Goal: Task Accomplishment & Management: Complete application form

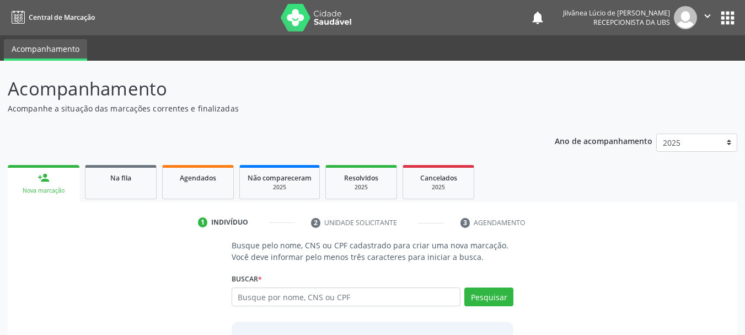
click at [281, 293] on input "text" at bounding box center [346, 296] width 229 height 19
type input "[PERSON_NAME]"
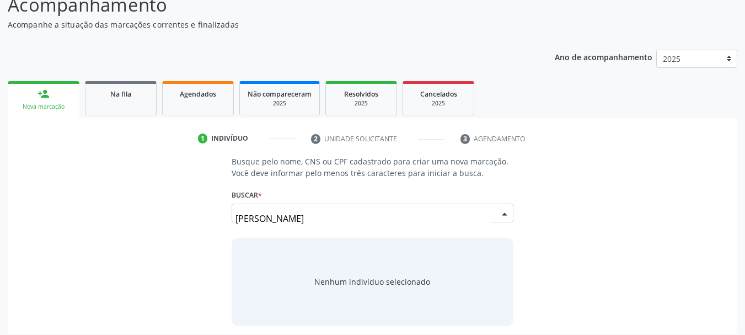
scroll to position [90, 0]
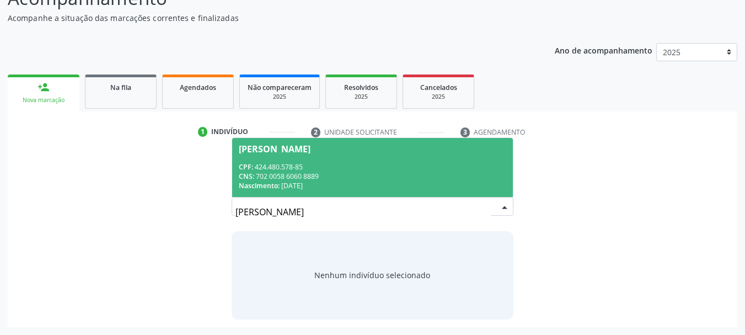
click at [323, 168] on div "CPF: 424.480.578-85" at bounding box center [373, 166] width 268 height 9
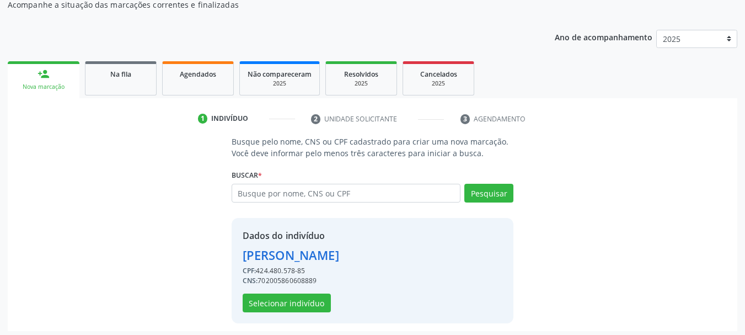
scroll to position [108, 0]
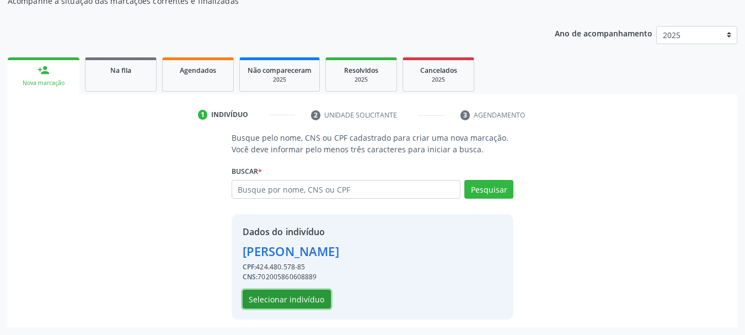
click at [303, 294] on button "Selecionar indivíduo" at bounding box center [287, 299] width 88 height 19
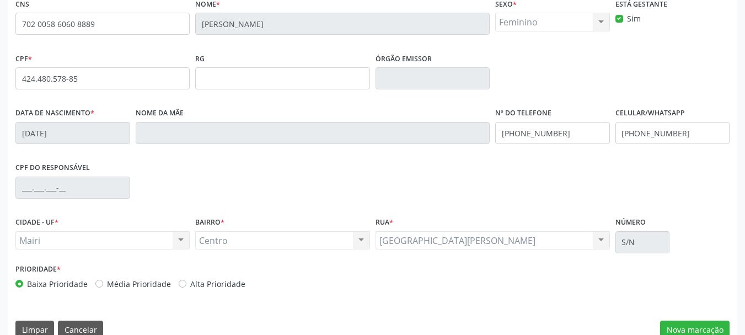
scroll to position [263, 0]
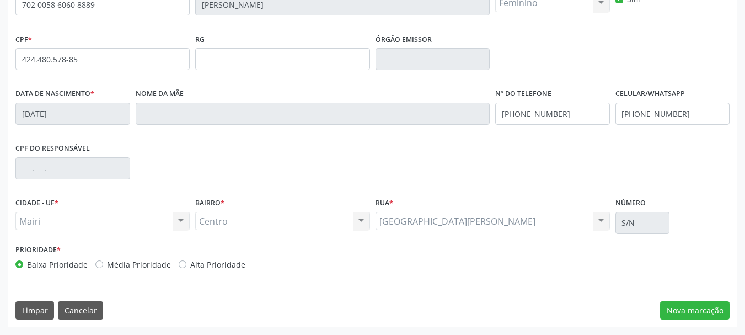
click at [190, 264] on label "Alta Prioridade" at bounding box center [217, 265] width 55 height 12
click at [179, 264] on input "Alta Prioridade" at bounding box center [183, 264] width 8 height 10
radio input "true"
click at [678, 309] on button "Nova marcação" at bounding box center [695, 310] width 70 height 19
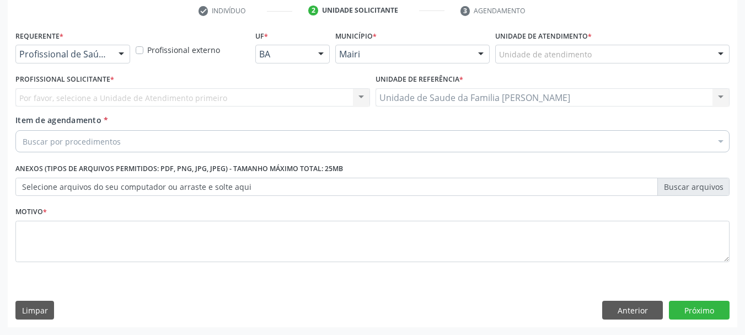
scroll to position [212, 0]
click at [515, 44] on label "Unidade de atendimento *" at bounding box center [543, 36] width 97 height 17
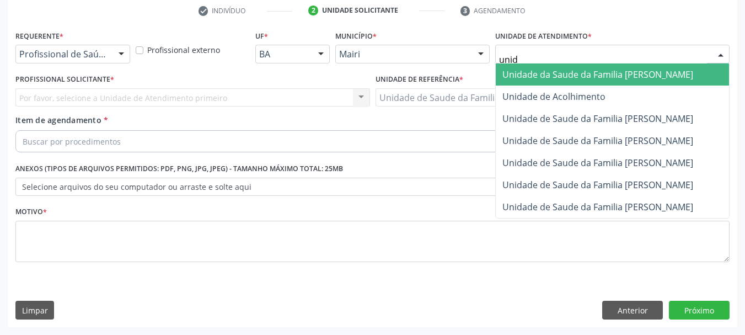
type input "unida"
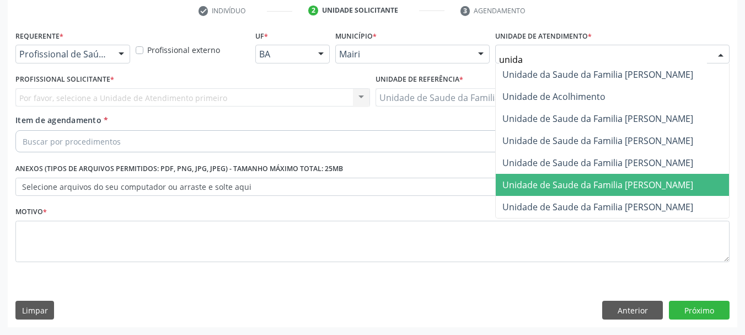
click at [594, 179] on span "Unidade de Saude da Familia [PERSON_NAME]" at bounding box center [598, 185] width 191 height 12
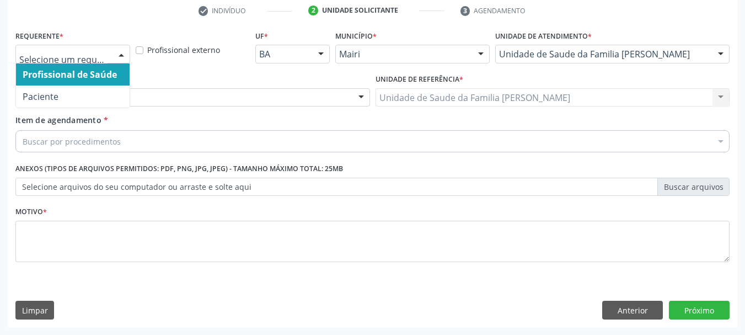
click at [78, 50] on input "text" at bounding box center [63, 60] width 88 height 22
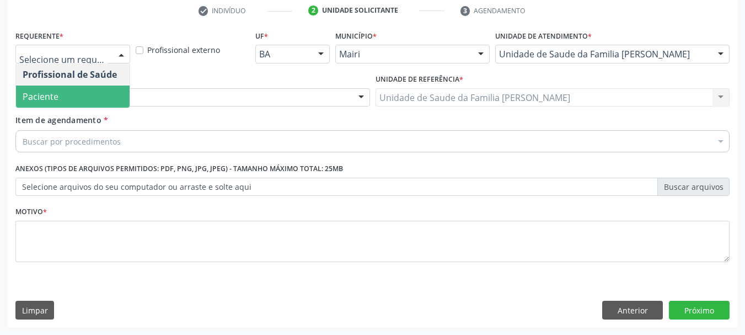
click at [157, 94] on div "Profissional solicitante" at bounding box center [192, 97] width 355 height 19
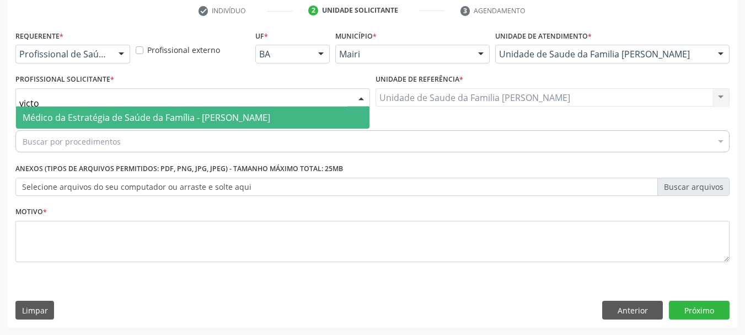
type input "victor"
click at [166, 116] on span "Médico da Estratégia de Saúde da Família - [PERSON_NAME]" at bounding box center [147, 117] width 248 height 12
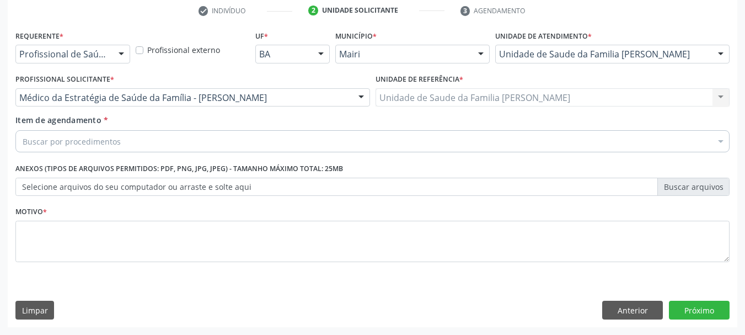
click at [166, 145] on div "Buscar por procedimentos" at bounding box center [372, 141] width 714 height 22
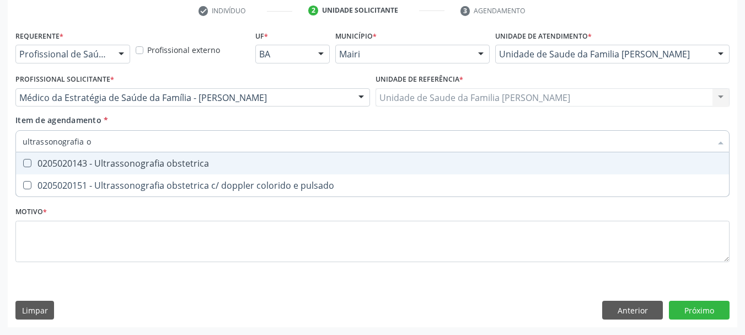
type input "ultrassonografia ob"
click at [90, 165] on div "0205020143 - Ultrassonografia obstetrica" at bounding box center [373, 163] width 700 height 9
checkbox obstetrica "true"
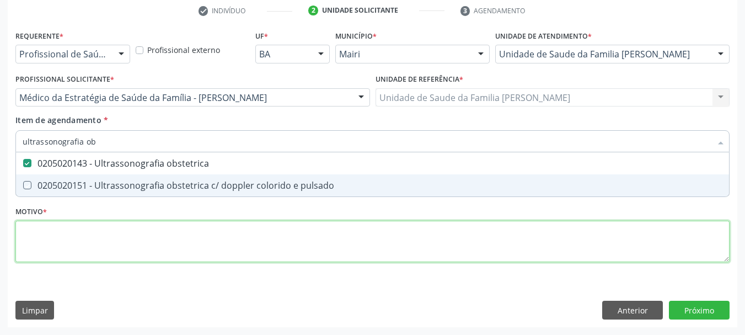
click at [100, 230] on div "Requerente * Profissional de Saúde Profissional de Saúde Paciente Nenhum result…" at bounding box center [372, 153] width 714 height 250
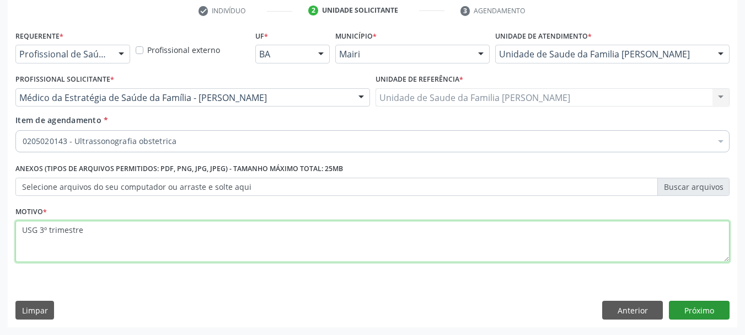
type textarea "USG 3º trimestre"
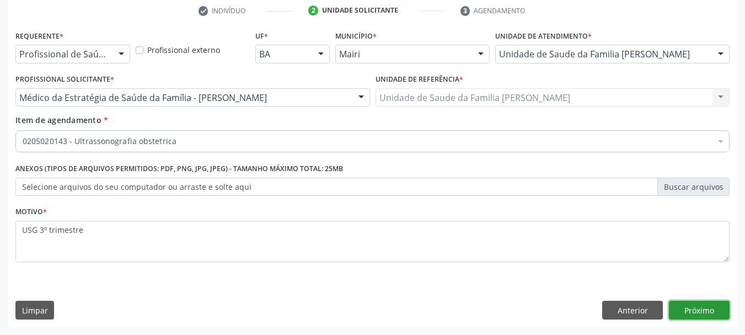
click at [707, 316] on button "Próximo" at bounding box center [699, 310] width 61 height 19
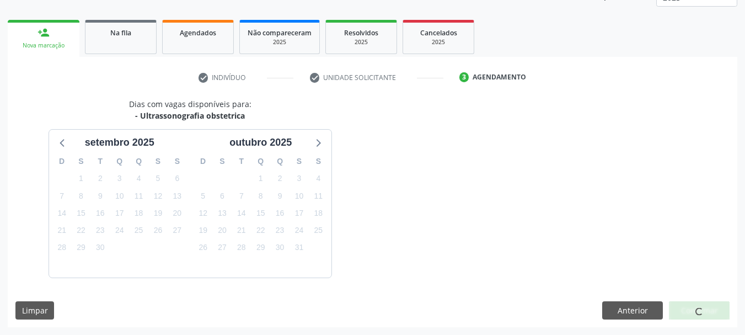
scroll to position [178, 0]
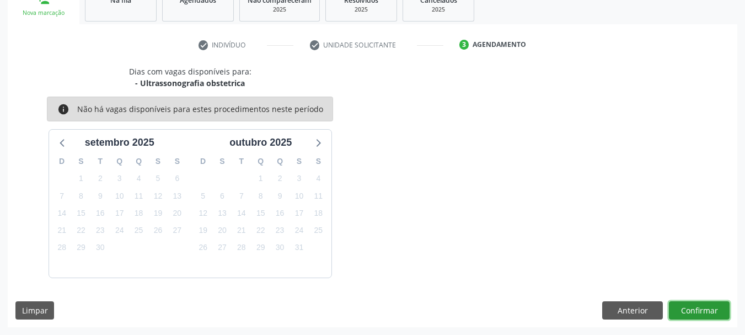
click at [695, 309] on button "Confirmar" at bounding box center [699, 310] width 61 height 19
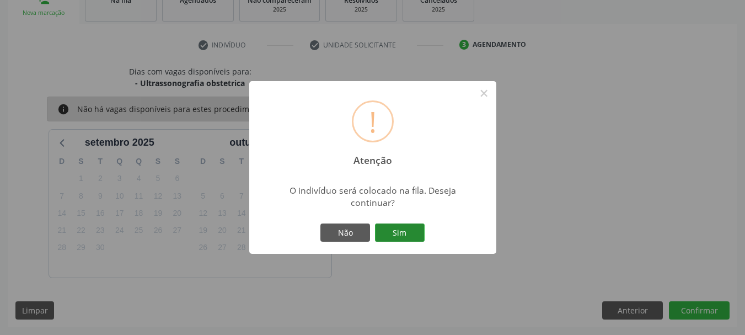
click at [387, 227] on button "Sim" at bounding box center [400, 232] width 50 height 19
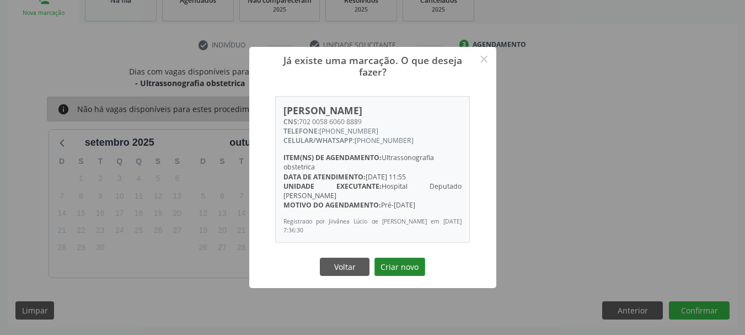
click at [403, 268] on button "Criar novo" at bounding box center [400, 267] width 51 height 19
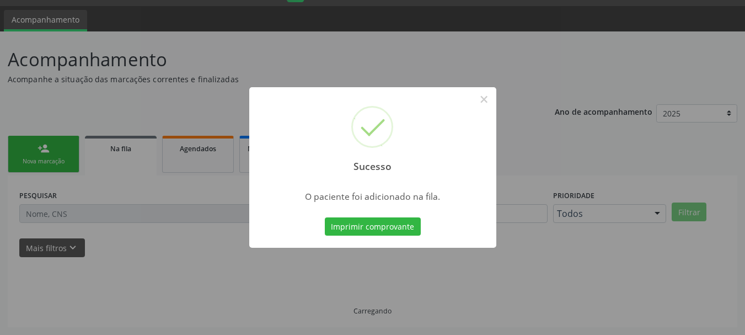
scroll to position [29, 0]
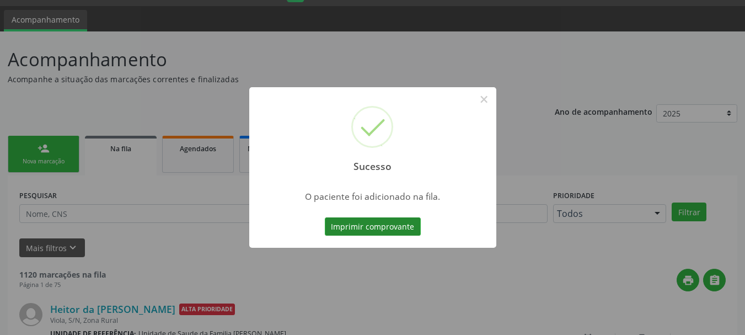
click at [391, 227] on button "Imprimir comprovante" at bounding box center [373, 226] width 96 height 19
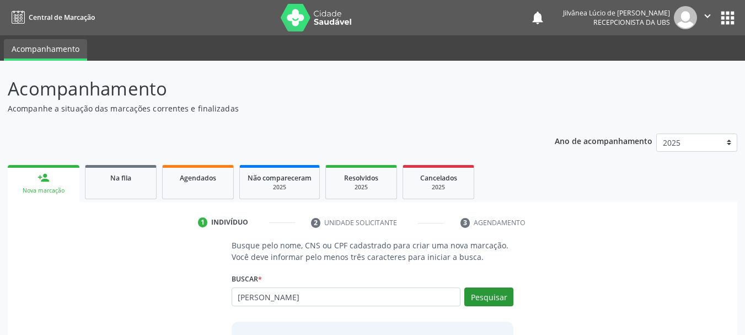
type input "[PERSON_NAME]"
click at [494, 305] on button "Pesquisar" at bounding box center [489, 296] width 49 height 19
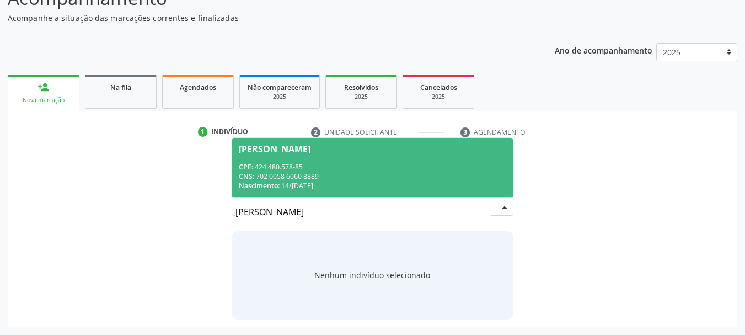
click at [306, 172] on div "CNS: 702 0058 6060 8889" at bounding box center [373, 176] width 268 height 9
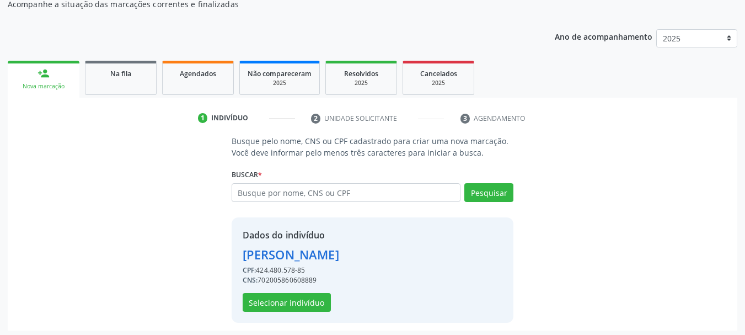
scroll to position [108, 0]
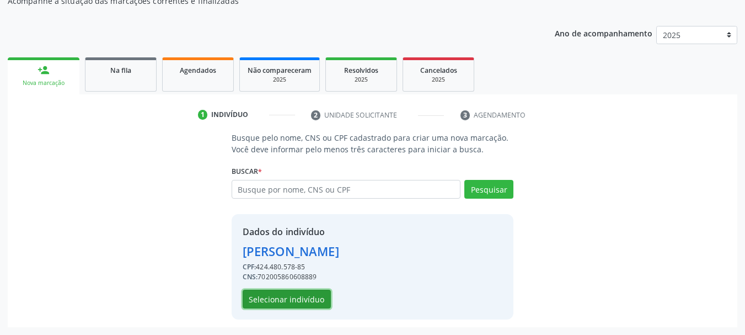
click at [291, 301] on button "Selecionar indivíduo" at bounding box center [287, 299] width 88 height 19
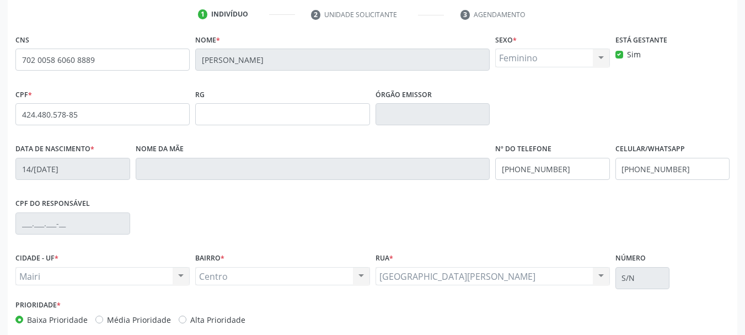
scroll to position [263, 0]
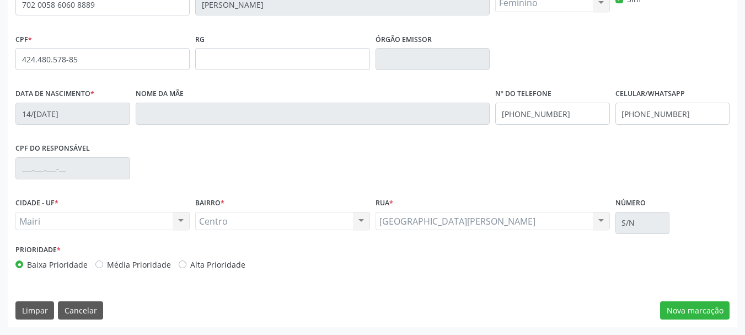
click at [190, 264] on label "Alta Prioridade" at bounding box center [217, 265] width 55 height 12
click at [179, 264] on input "Alta Prioridade" at bounding box center [183, 264] width 8 height 10
radio input "true"
click at [687, 308] on button "Nova marcação" at bounding box center [695, 310] width 70 height 19
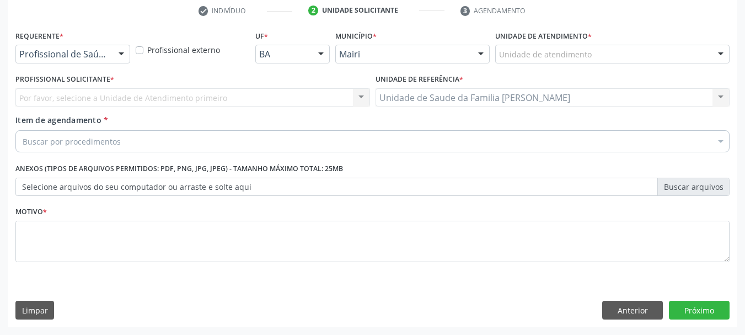
scroll to position [212, 0]
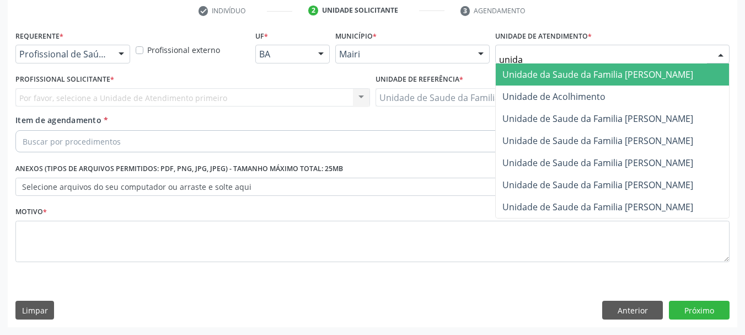
type input "unidad"
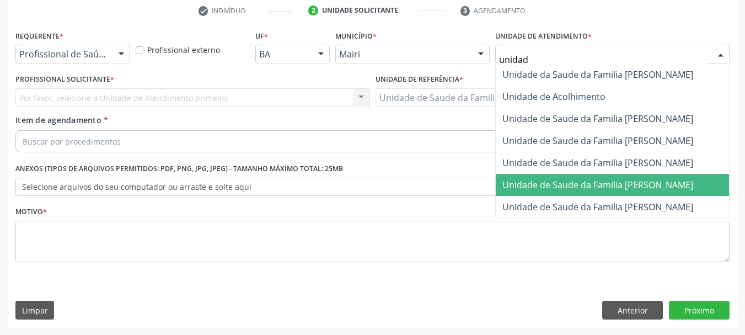
click at [686, 186] on span "Unidade de Saude da Familia [PERSON_NAME]" at bounding box center [598, 185] width 191 height 12
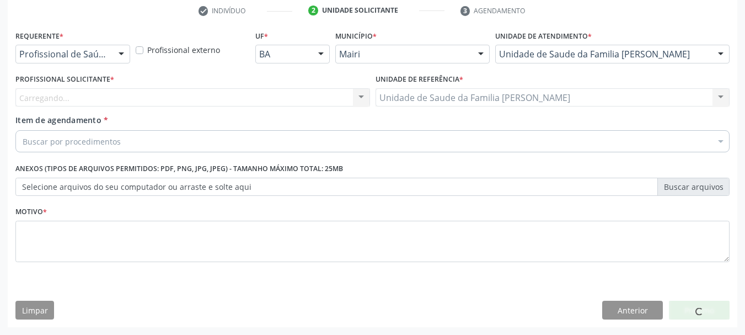
click at [141, 103] on div "Carregando... Nenhum resultado encontrado para: " " Não há nenhuma opção para s…" at bounding box center [192, 97] width 355 height 19
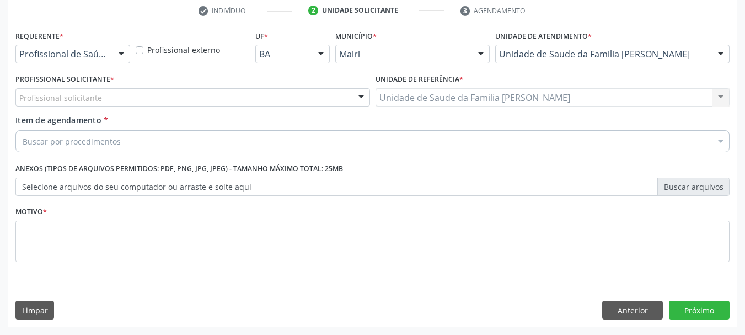
click at [141, 103] on div "Profissional solicitante" at bounding box center [192, 97] width 355 height 19
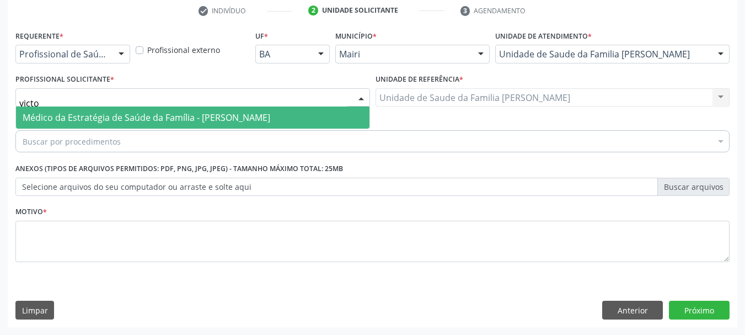
type input "victor"
click at [142, 111] on span "Médico da Estratégia de Saúde da Família - [PERSON_NAME]" at bounding box center [147, 117] width 248 height 12
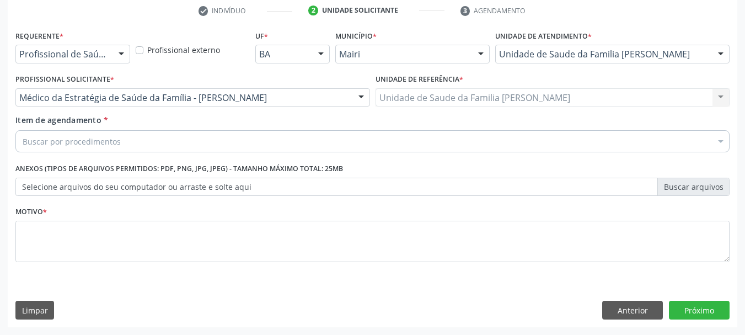
click at [142, 141] on div "Buscar por procedimentos" at bounding box center [372, 141] width 714 height 22
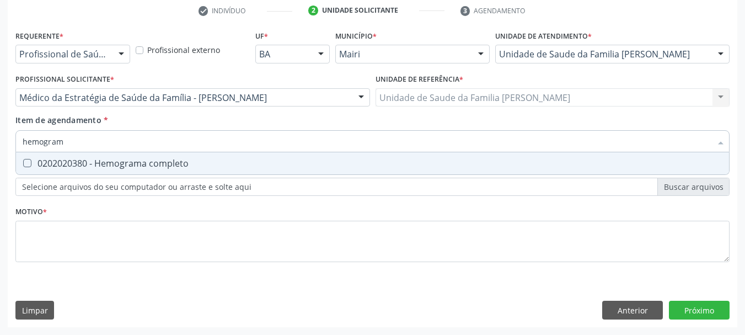
type input "hemograma"
click at [131, 160] on div "0202020380 - Hemograma completo" at bounding box center [373, 163] width 700 height 9
checkbox completo "true"
drag, startPoint x: 102, startPoint y: 137, endPoint x: 4, endPoint y: 137, distance: 98.2
click at [9, 137] on div "Requerente * Profissional de Saúde Profissional de Saúde Paciente Nenhum result…" at bounding box center [373, 178] width 730 height 300
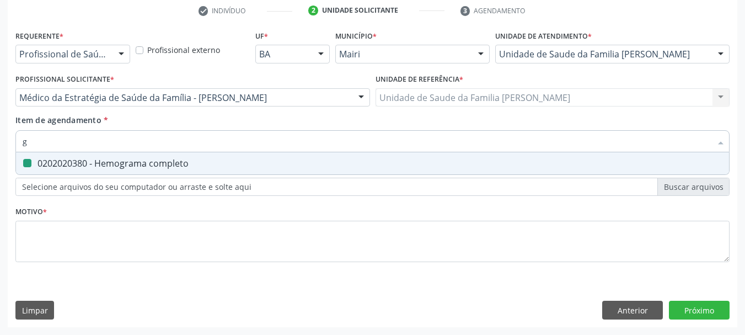
type input "gl"
checkbox completo "false"
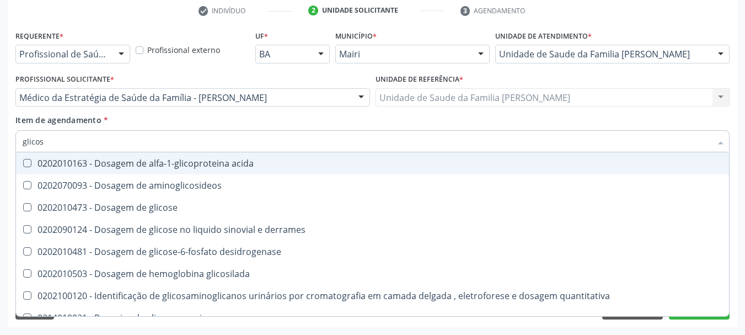
type input "glicose"
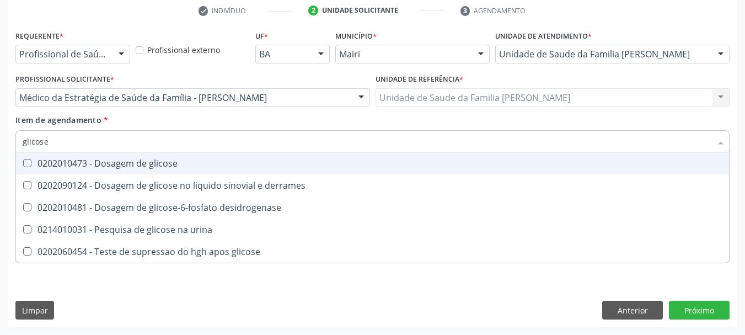
click at [17, 160] on div at bounding box center [20, 163] width 8 height 9
checkbox glicose "true"
drag, startPoint x: 64, startPoint y: 141, endPoint x: 0, endPoint y: 143, distance: 64.0
click at [0, 145] on div "Acompanhamento Acompanhe a situação das marcações correntes e finalizadas Relat…" at bounding box center [372, 92] width 745 height 486
type input "si"
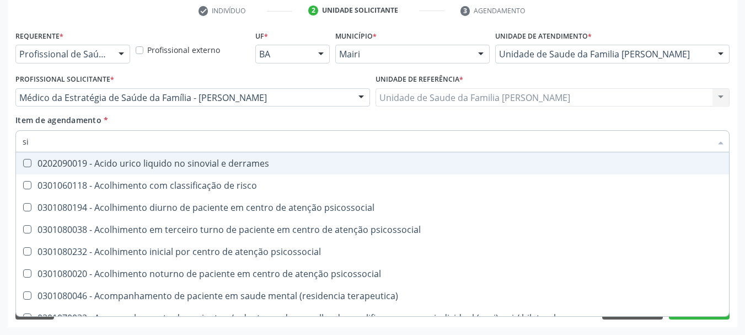
checkbox derrames "false"
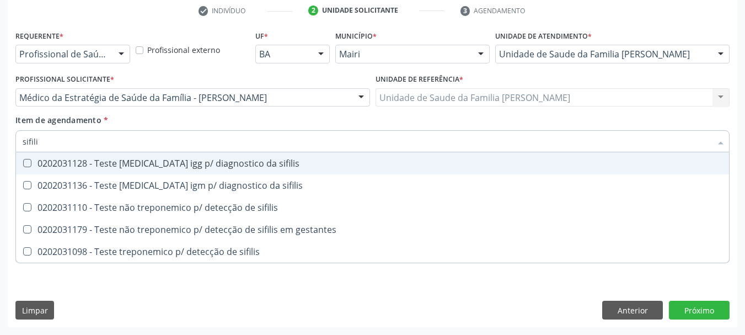
type input "sifilis"
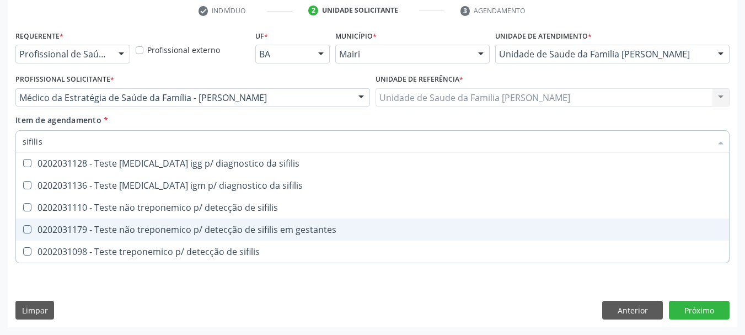
click at [51, 236] on span "0202031179 - Teste não treponemico p/ detecção de sifilis em gestantes" at bounding box center [372, 229] width 713 height 22
checkbox gestantes "true"
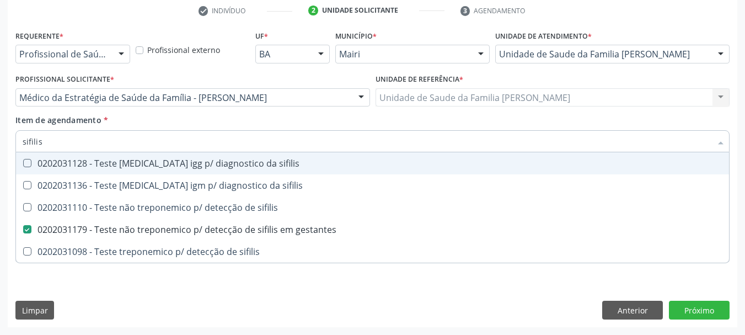
drag, startPoint x: 46, startPoint y: 144, endPoint x: 0, endPoint y: 137, distance: 46.3
click at [0, 137] on div "Acompanhamento Acompanhe a situação das marcações correntes e finalizadas Relat…" at bounding box center [372, 92] width 745 height 486
type input "uri"
checkbox gestantes "false"
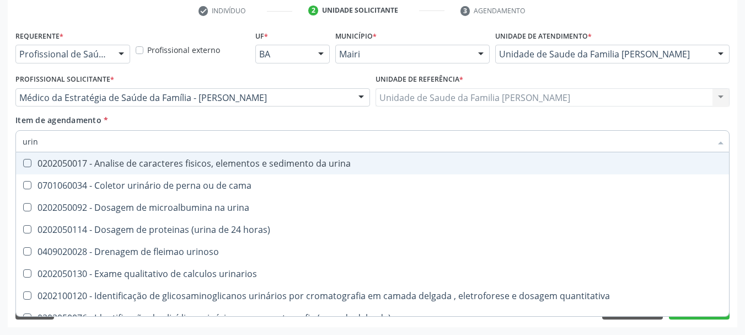
type input "urina"
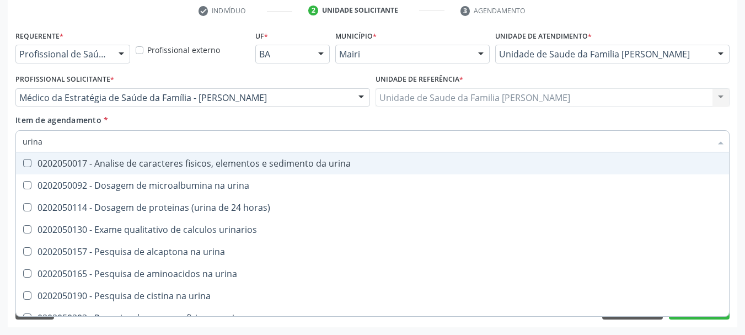
click at [25, 167] on urina at bounding box center [27, 163] width 8 height 8
click at [23, 167] on urina "checkbox" at bounding box center [19, 162] width 7 height 7
checkbox urina "true"
drag, startPoint x: 58, startPoint y: 145, endPoint x: 0, endPoint y: 134, distance: 59.0
click at [0, 136] on div "Acompanhamento Acompanhe a situação das marcações correntes e finalizadas Relat…" at bounding box center [372, 92] width 745 height 486
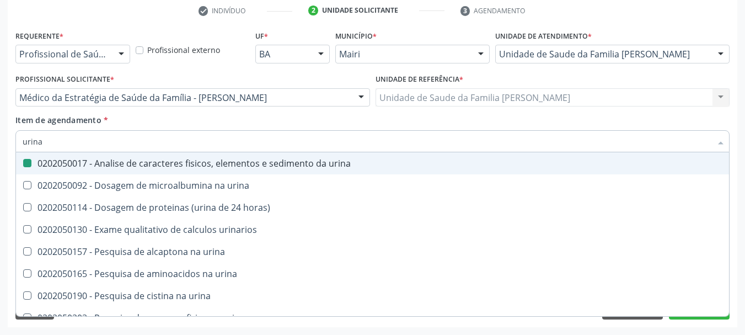
type input "u"
checkbox urina "false"
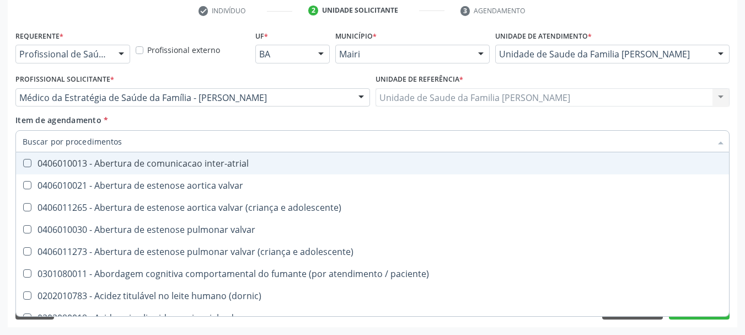
checkbox urina "false"
checkbox pontos "true"
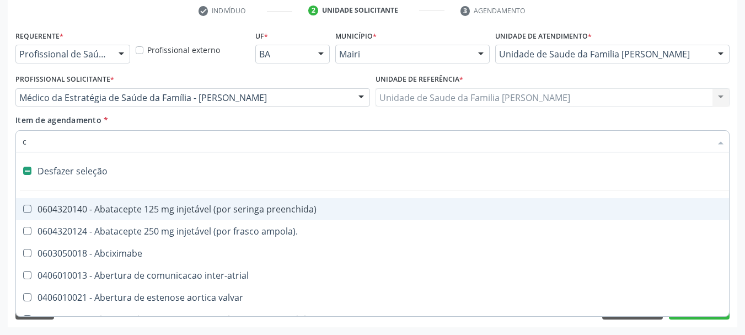
type input "cu"
checkbox reto "false"
checkbox urina "false"
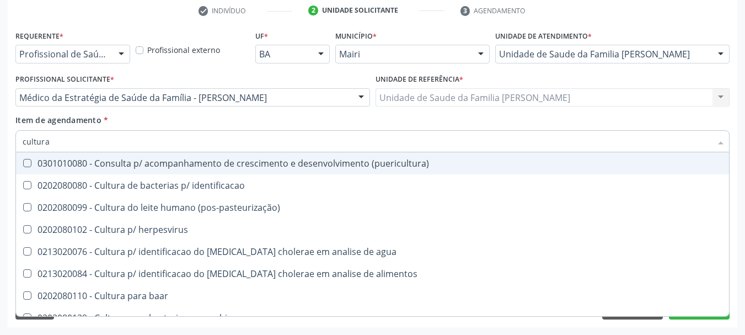
type input "cultura"
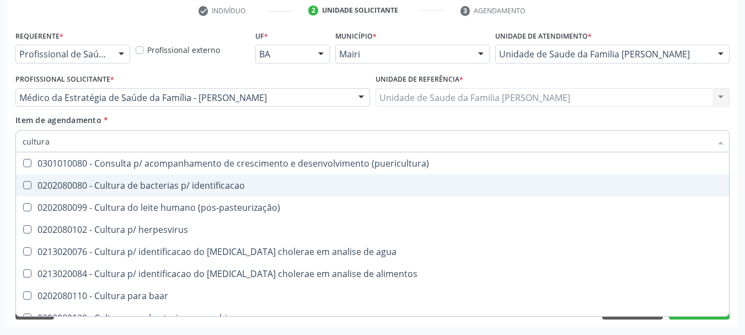
click at [115, 189] on div "0202080080 - Cultura de bacterias p/ identificacao" at bounding box center [373, 185] width 700 height 9
checkbox identificacao "true"
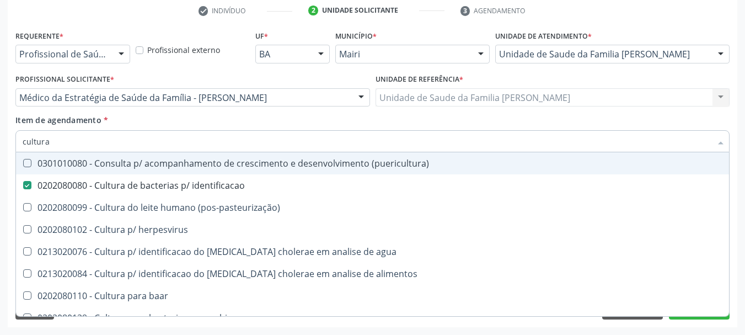
click at [10, 155] on div "Requerente * Profissional de Saúde Profissional de Saúde Paciente Nenhum result…" at bounding box center [373, 178] width 730 height 300
checkbox \(pos-pasteurização\) "true"
checkbox herpesvirus "true"
checkbox agua "true"
checkbox alimentos "true"
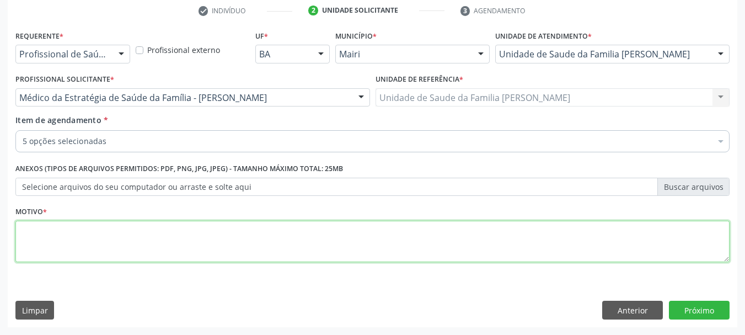
click at [77, 238] on textarea at bounding box center [372, 242] width 714 height 42
type textarea "Pré-natal / 3° trimestre"
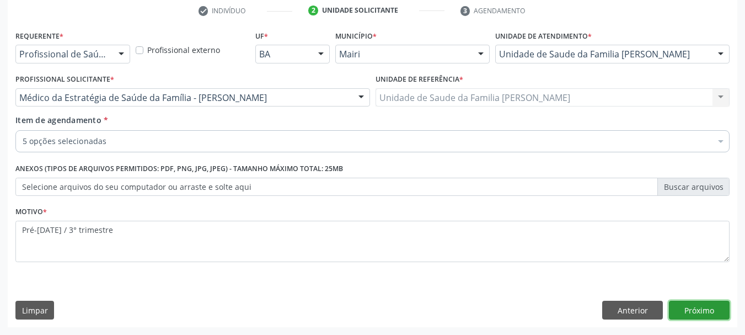
click at [699, 313] on button "Próximo" at bounding box center [699, 310] width 61 height 19
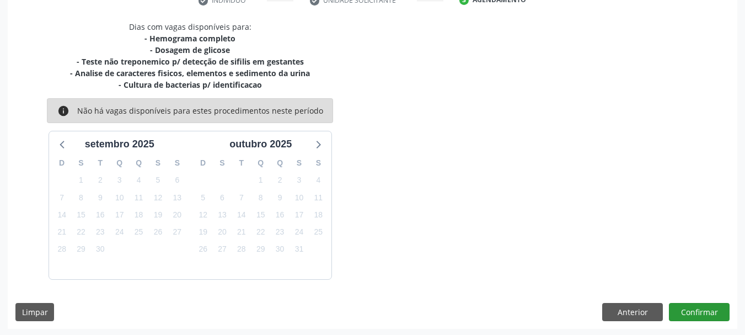
scroll to position [224, 0]
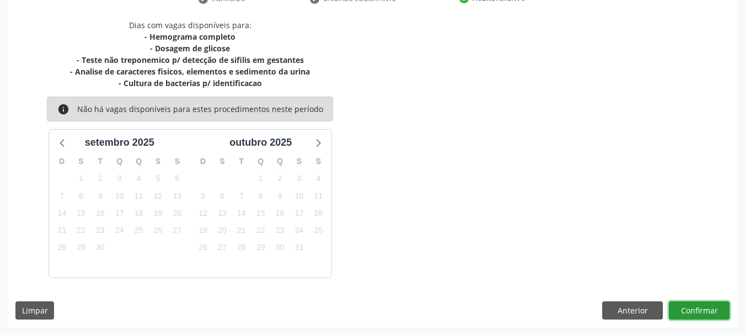
click at [694, 309] on button "Confirmar" at bounding box center [699, 310] width 61 height 19
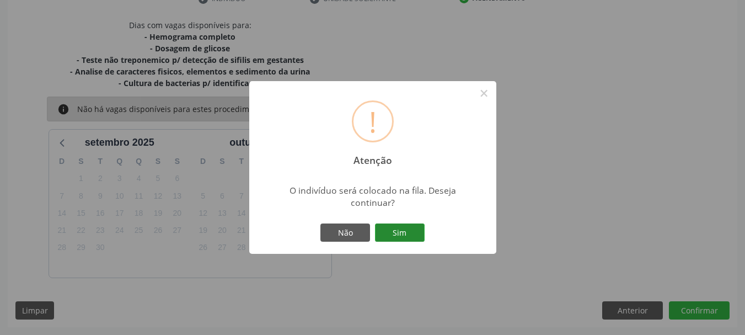
click at [407, 236] on button "Sim" at bounding box center [400, 232] width 50 height 19
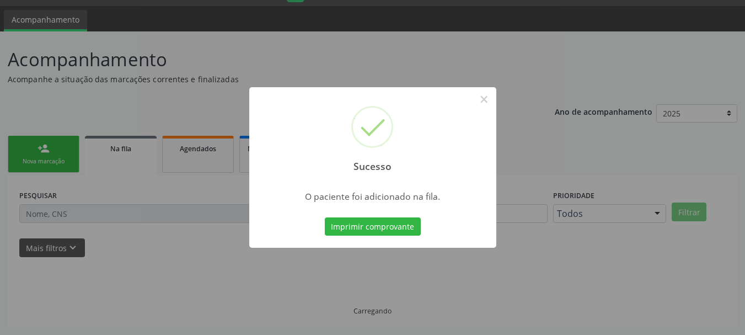
scroll to position [29, 0]
click at [391, 228] on button "Imprimir comprovante" at bounding box center [373, 226] width 96 height 19
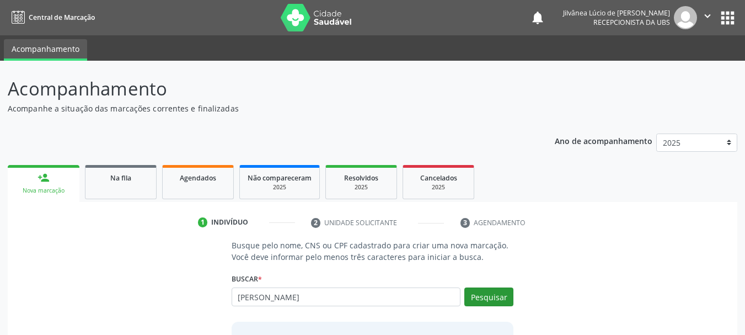
type input "[PERSON_NAME]"
click at [490, 295] on button "Pesquisar" at bounding box center [489, 296] width 49 height 19
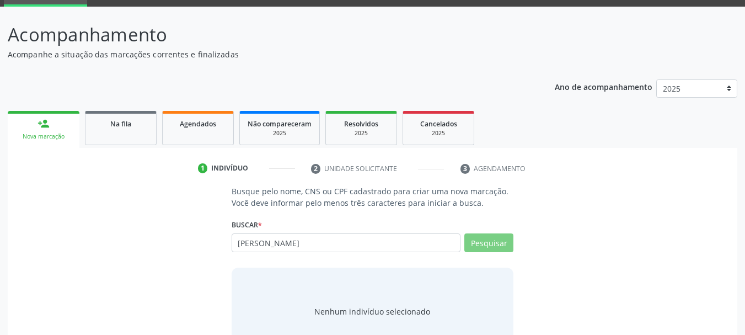
scroll to position [90, 0]
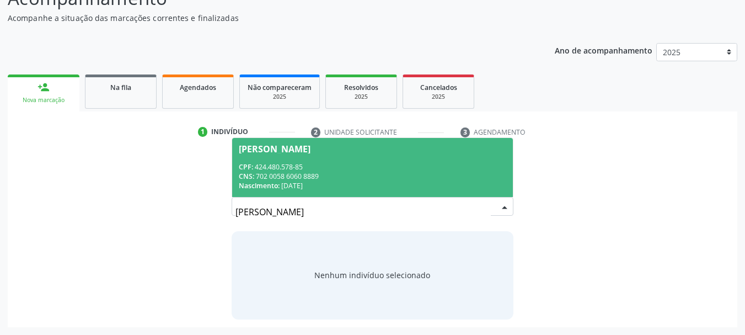
click at [289, 185] on div "Nascimento: [DATE]" at bounding box center [373, 185] width 268 height 9
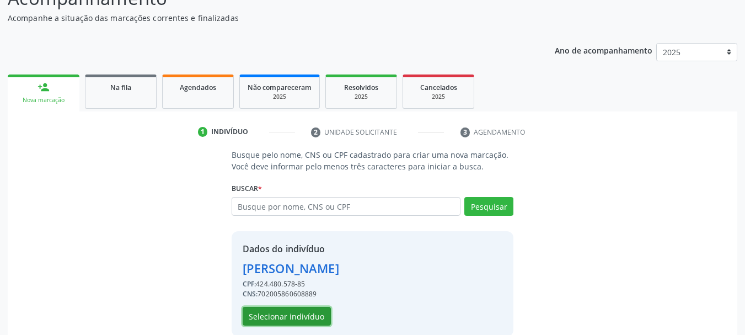
click at [302, 308] on button "Selecionar indivíduo" at bounding box center [287, 316] width 88 height 19
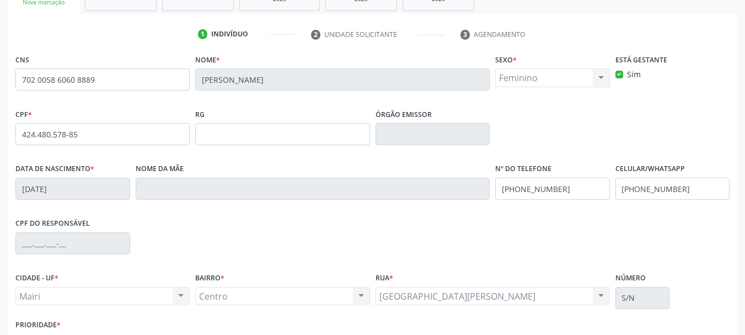
scroll to position [263, 0]
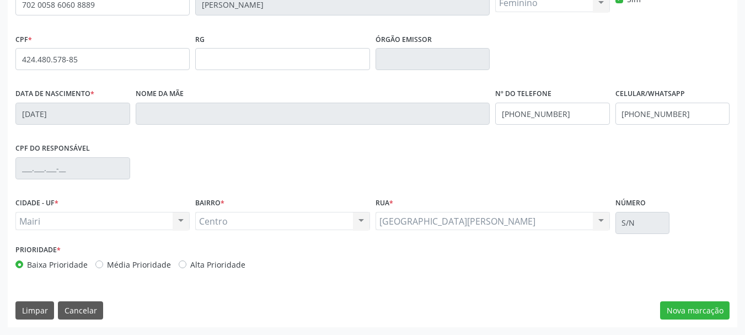
click at [190, 265] on label "Alta Prioridade" at bounding box center [217, 265] width 55 height 12
click at [180, 265] on input "Alta Prioridade" at bounding box center [183, 264] width 8 height 10
radio input "true"
click at [697, 313] on button "Nova marcação" at bounding box center [695, 310] width 70 height 19
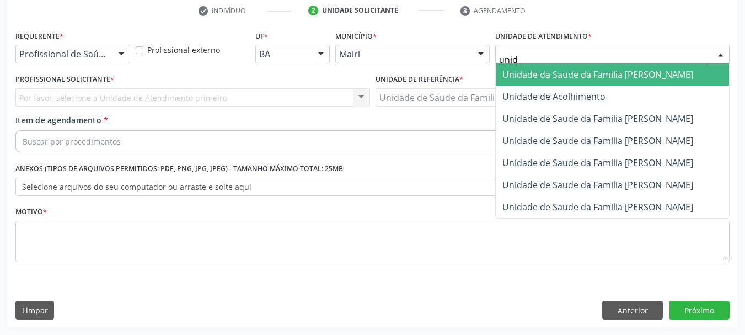
type input "unida"
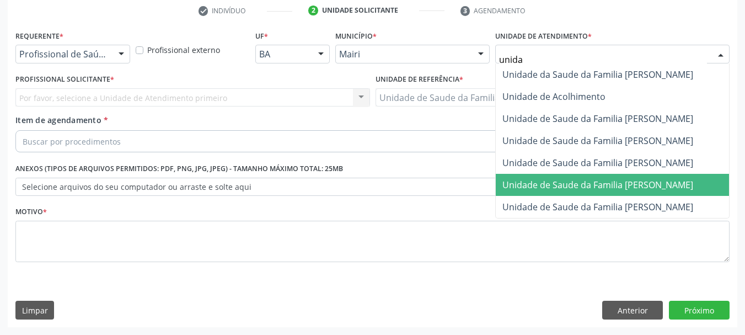
click at [663, 183] on span "Unidade de Saude da Familia [PERSON_NAME]" at bounding box center [598, 185] width 191 height 12
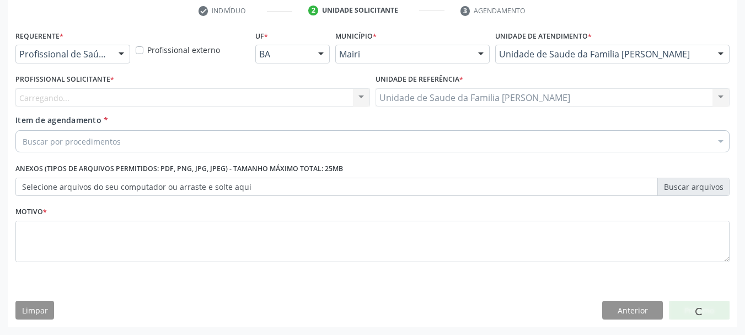
click at [89, 101] on div "Carregando... Nenhum resultado encontrado para: " " Não há nenhuma opção para s…" at bounding box center [192, 97] width 355 height 19
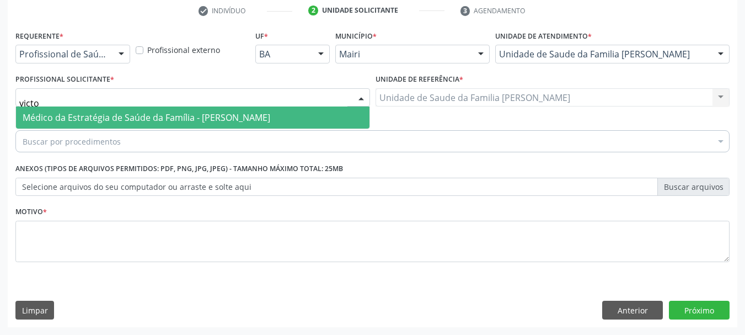
type input "victor"
click at [102, 115] on span "Médico da Estratégia de Saúde da Família - [PERSON_NAME]" at bounding box center [147, 117] width 248 height 12
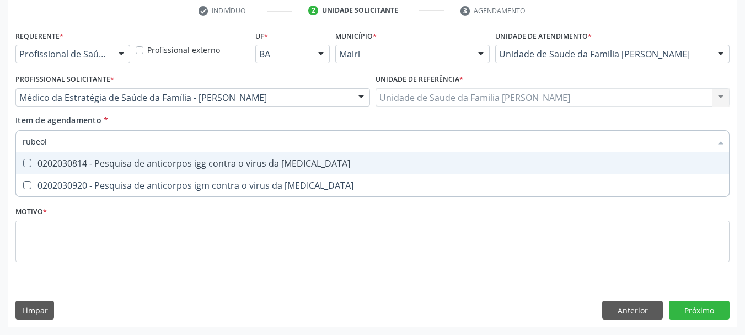
type input "rubeola"
click at [109, 164] on div "0202030814 - Pesquisa de anticorpos igg contra o virus da rubeola" at bounding box center [373, 163] width 700 height 9
checkbox rubeola "true"
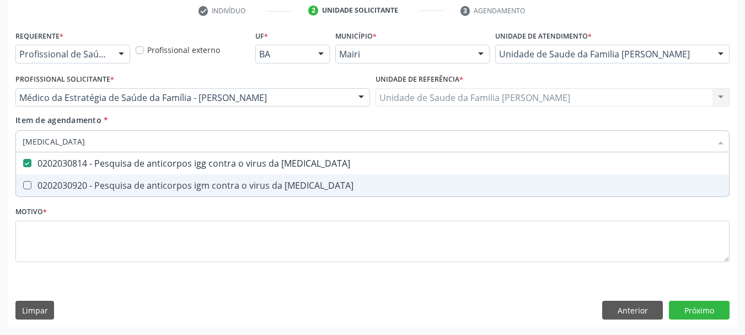
click at [109, 186] on div "0202030920 - Pesquisa de anticorpos igm contra o virus da rubeola" at bounding box center [373, 185] width 700 height 9
checkbox rubeola "true"
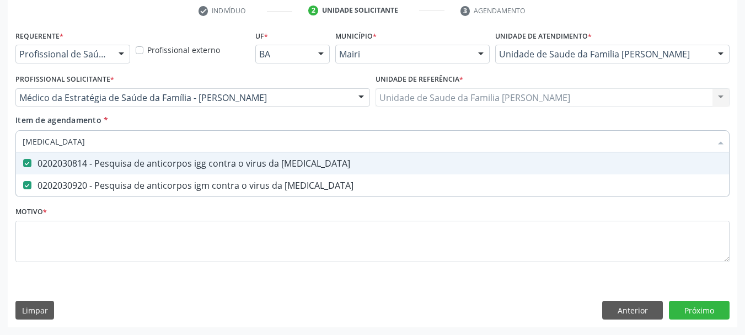
drag, startPoint x: 70, startPoint y: 138, endPoint x: 0, endPoint y: 139, distance: 69.5
click at [0, 138] on div "Acompanhamento Acompanhe a situação das marcações correntes e finalizadas Relat…" at bounding box center [372, 92] width 745 height 486
type input "c"
checkbox rubeola "false"
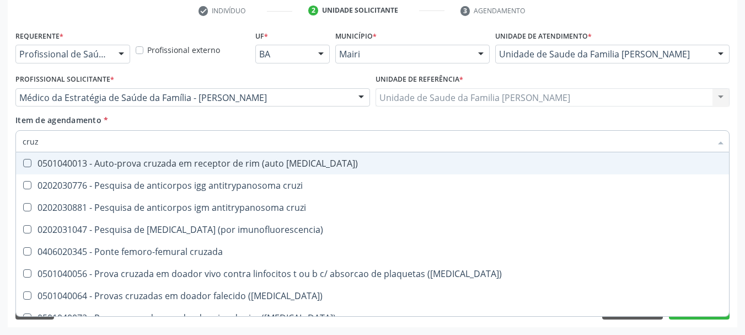
type input "cruzi"
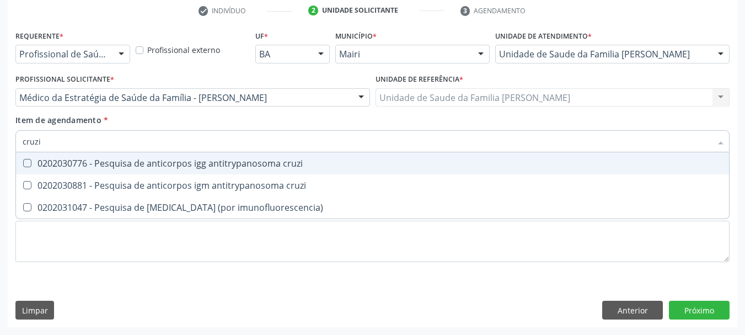
click at [75, 164] on div "0202030776 - Pesquisa de anticorpos igg antitrypanosoma cruzi" at bounding box center [373, 163] width 700 height 9
checkbox cruzi "true"
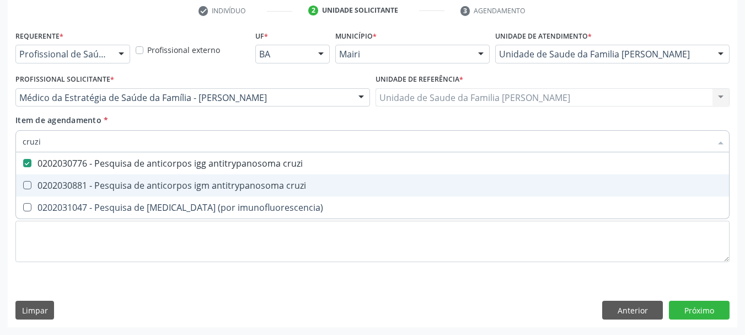
click at [79, 189] on div "0202030881 - Pesquisa de anticorpos igm antitrypanosoma cruzi" at bounding box center [373, 185] width 700 height 9
checkbox cruzi "true"
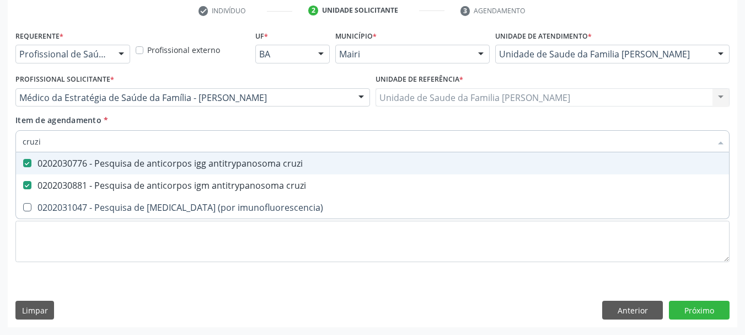
drag, startPoint x: 58, startPoint y: 142, endPoint x: 0, endPoint y: 150, distance: 58.4
click at [0, 150] on div "Acompanhamento Acompanhe a situação das marcações correntes e finalizadas Relat…" at bounding box center [372, 92] width 745 height 486
type input "he"
checkbox cruzi "false"
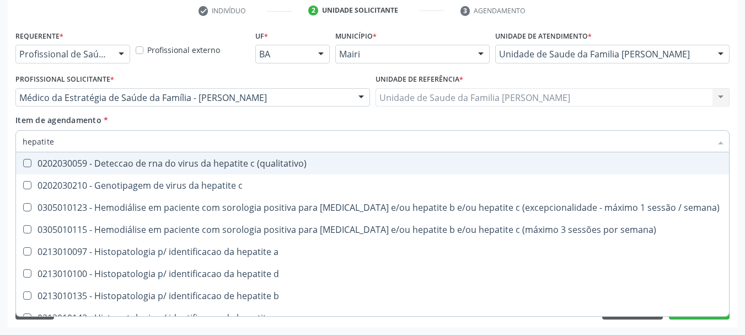
type input "hepatite b"
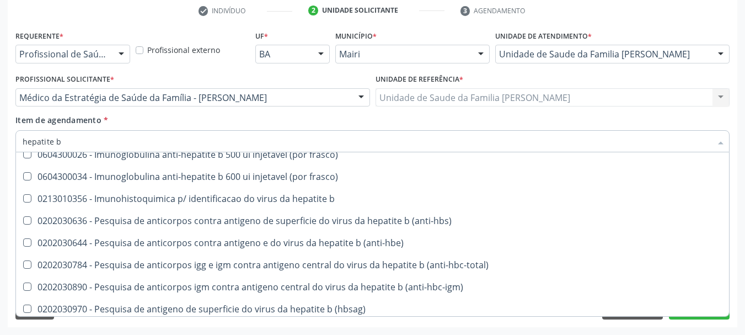
scroll to position [145, 0]
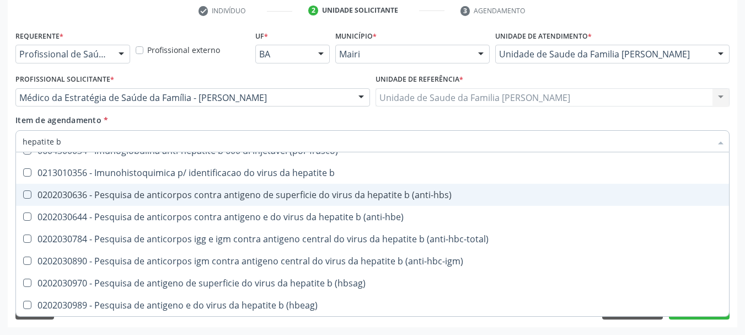
click at [192, 196] on div "0202030636 - Pesquisa de anticorpos contra antigeno de superficie do virus da h…" at bounding box center [373, 194] width 700 height 9
checkbox \(anti-hbs\) "true"
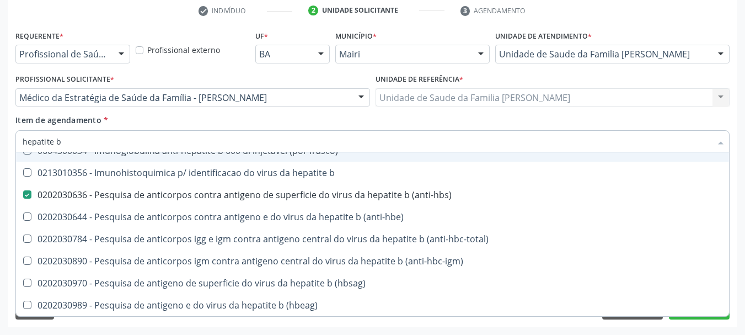
drag, startPoint x: 65, startPoint y: 142, endPoint x: 0, endPoint y: 138, distance: 65.2
click at [0, 138] on div "Acompanhamento Acompanhe a situação das marcações correntes e finalizadas Relat…" at bounding box center [372, 92] width 745 height 486
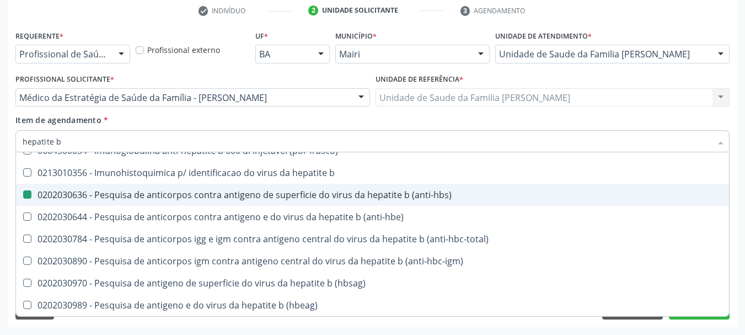
type input "hepatite"
checkbox \(anti-hbs\) "false"
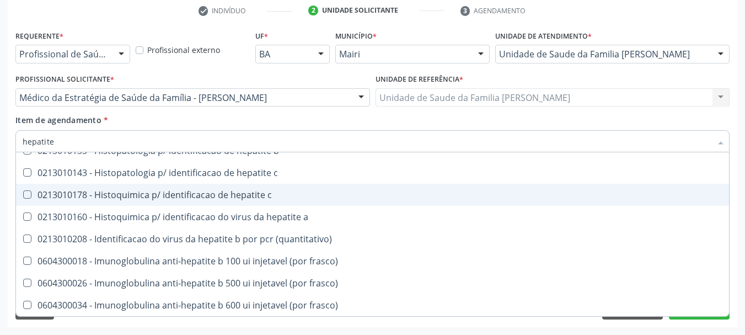
type input "hepatite c"
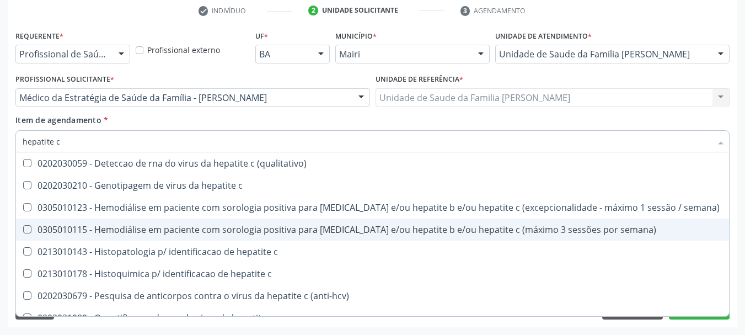
scroll to position [35, 0]
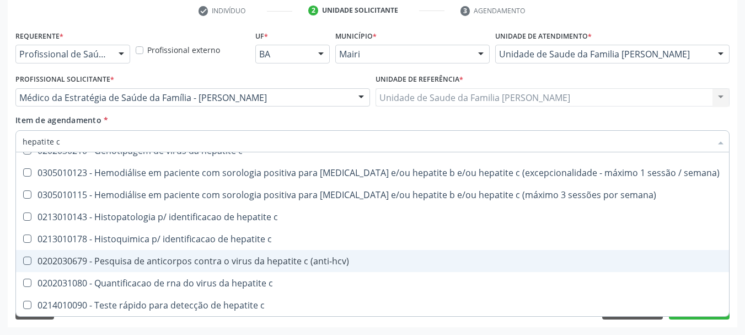
click at [188, 253] on span "0202030679 - Pesquisa de anticorpos contra o virus da hepatite c (anti-hcv)" at bounding box center [372, 261] width 713 height 22
checkbox \(anti-hcv\) "true"
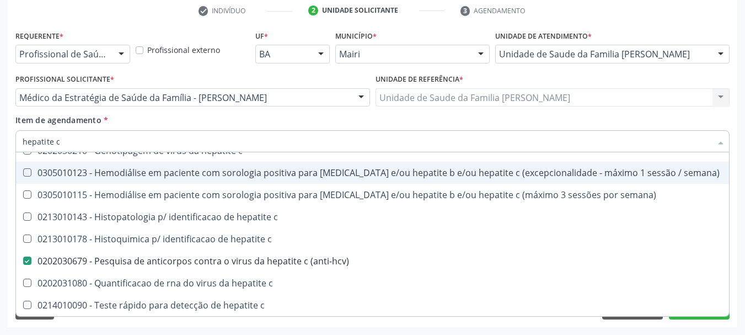
click at [0, 136] on div "Acompanhamento Acompanhe a situação das marcações correntes e finalizadas Relat…" at bounding box center [372, 92] width 745 height 486
type input "h"
checkbox \(anti-hcv\) "false"
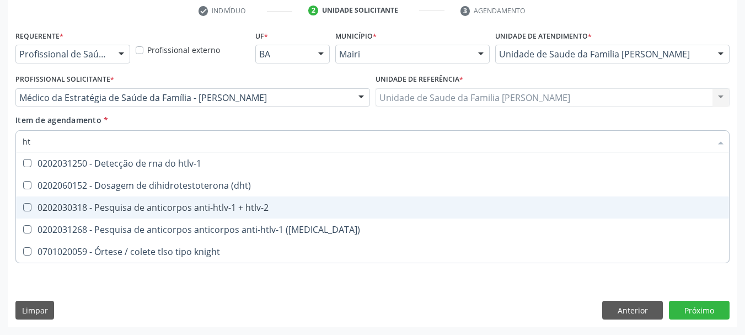
scroll to position [0, 0]
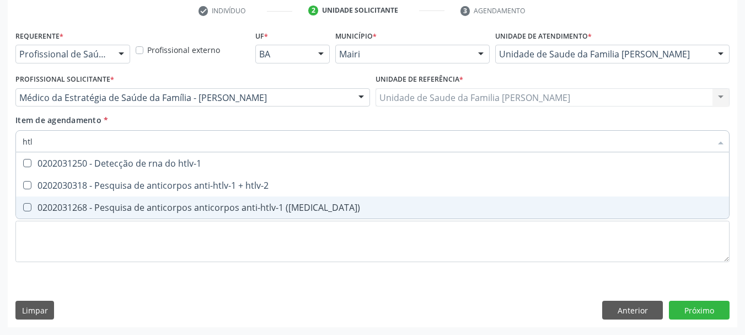
type input "htlv"
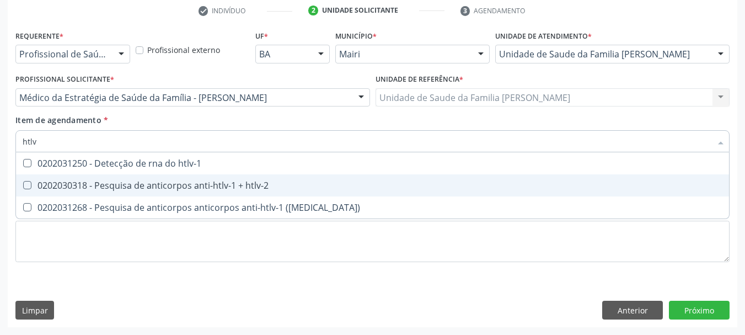
click at [71, 185] on div "0202030318 - Pesquisa de anticorpos anti-htlv-1 + htlv-2" at bounding box center [373, 185] width 700 height 9
checkbox htlv-2 "true"
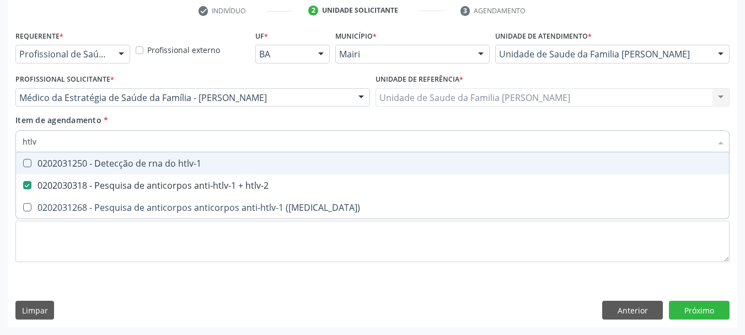
drag, startPoint x: 13, startPoint y: 138, endPoint x: 0, endPoint y: 141, distance: 13.6
click at [0, 141] on div "Acompanhamento Acompanhe a situação das marcações correntes e finalizadas Relat…" at bounding box center [372, 92] width 745 height 486
type input "r"
checkbox htlv-2 "false"
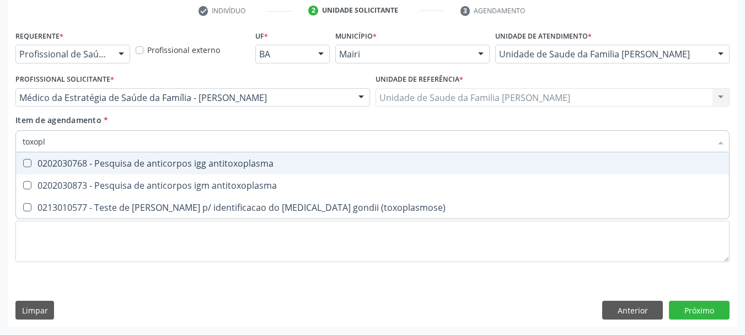
type input "toxopla"
click at [34, 161] on div "0202030768 - Pesquisa de anticorpos igg antitoxoplasma" at bounding box center [373, 163] width 700 height 9
checkbox antitoxoplasma "true"
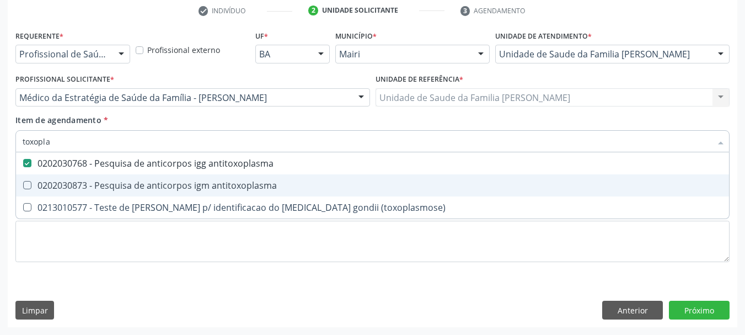
click at [45, 190] on div "0202030873 - Pesquisa de anticorpos igm antitoxoplasma" at bounding box center [373, 185] width 700 height 9
checkbox antitoxoplasma "true"
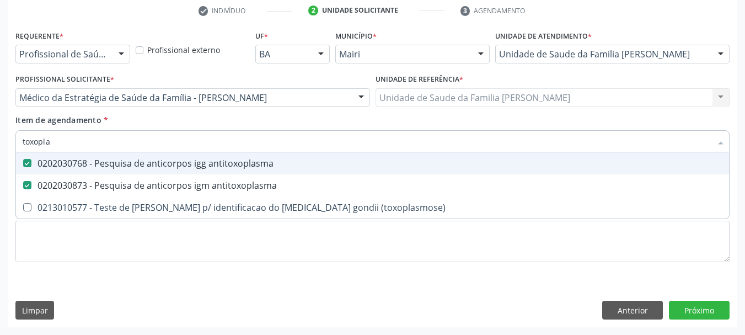
click at [0, 141] on div "Acompanhamento Acompanhe a situação das marcações correntes e finalizadas Relat…" at bounding box center [372, 92] width 745 height 486
type input "c"
checkbox antitoxoplasma "false"
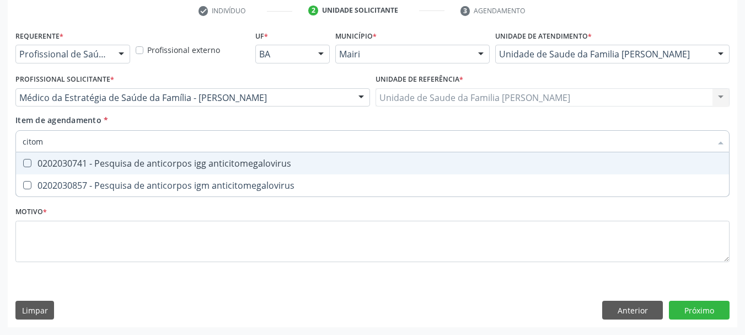
type input "citome"
click at [50, 165] on div "0202030741 - Pesquisa de anticorpos igg anticitomegalovirus" at bounding box center [373, 163] width 700 height 9
checkbox anticitomegalovirus "true"
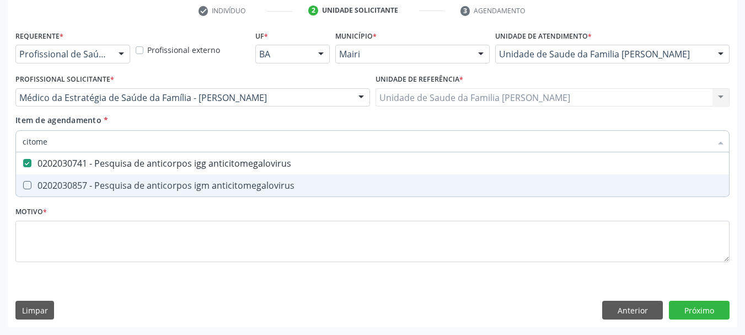
click at [57, 186] on div "0202030857 - Pesquisa de anticorpos igm anticitomegalovirus" at bounding box center [373, 185] width 700 height 9
checkbox anticitomegalovirus "true"
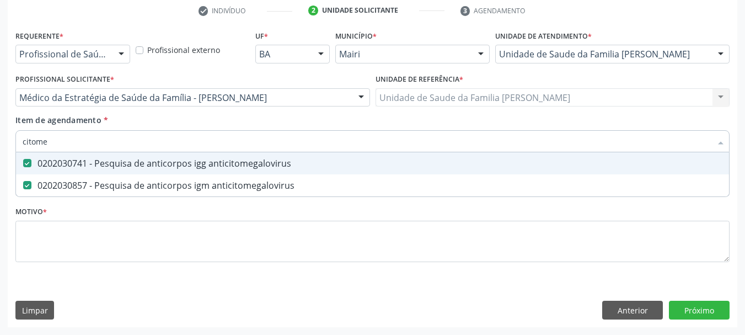
drag, startPoint x: 12, startPoint y: 148, endPoint x: 0, endPoint y: 156, distance: 13.6
click at [0, 154] on div "Acompanhamento Acompanhe a situação das marcações correntes e finalizadas Relat…" at bounding box center [372, 92] width 745 height 486
checkbox anticitomegalovirus "false"
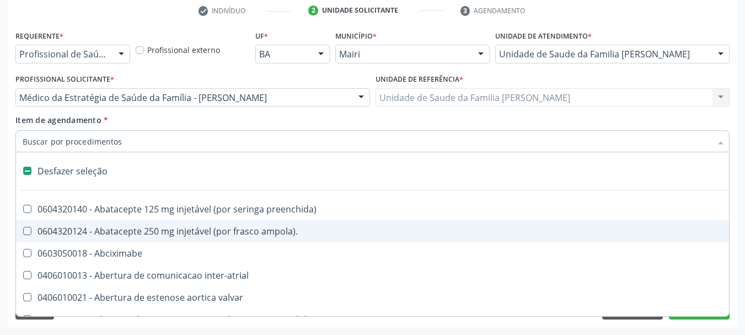
click at [7, 237] on div "Acompanhamento Acompanhe a situação das marcações correntes e finalizadas Relat…" at bounding box center [372, 92] width 745 height 486
checkbox ampola\)\ "true"
checkbox Abciximabe "true"
checkbox inter-atrial "true"
checkbox valvar "true"
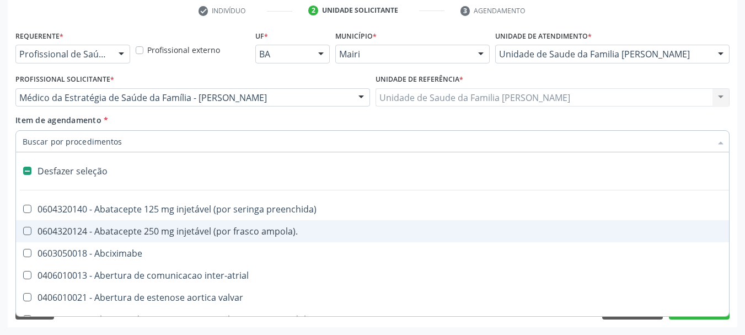
checkbox adolescente\) "true"
checkbox valvar "true"
checkbox adolescente\) "true"
checkbox paciente\) "true"
checkbox dente\) "true"
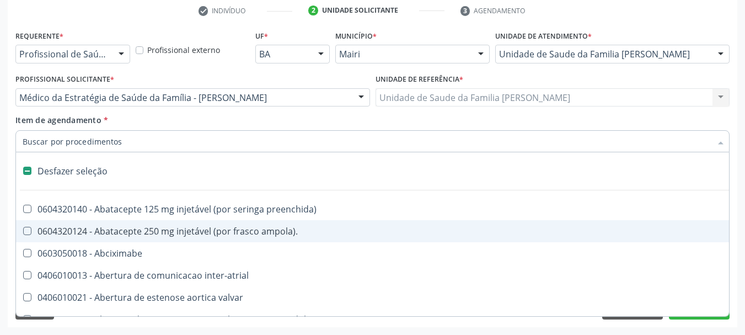
checkbox comprimido\) "true"
checkbox \(dornic\) "true"
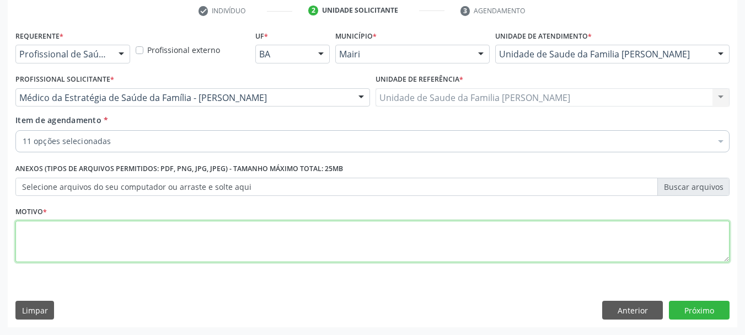
click at [48, 245] on textarea at bounding box center [372, 242] width 714 height 42
type textarea "Exames do terceiro trimestre."
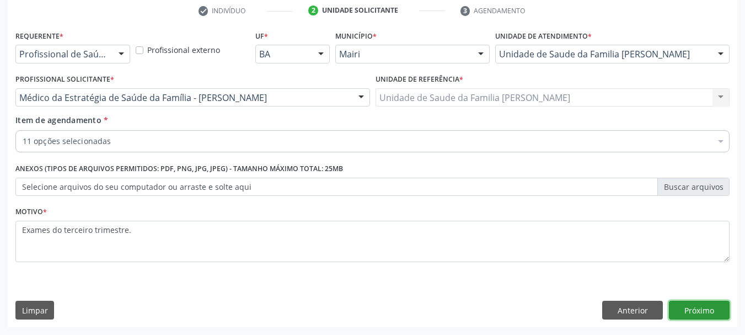
click at [701, 317] on button "Próximo" at bounding box center [699, 310] width 61 height 19
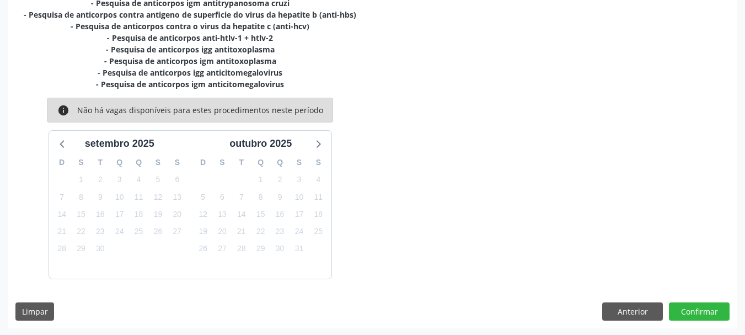
scroll to position [293, 0]
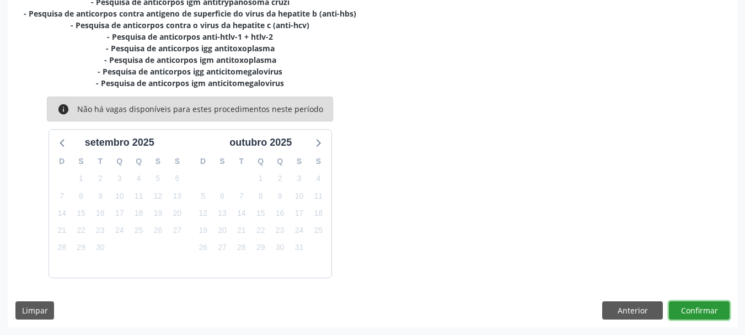
click at [693, 317] on button "Confirmar" at bounding box center [699, 310] width 61 height 19
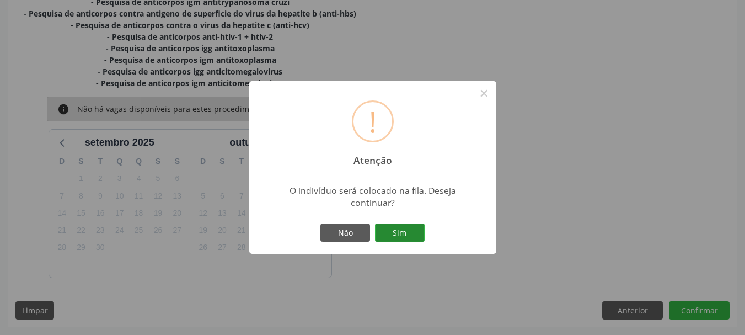
click at [397, 241] on button "Sim" at bounding box center [400, 232] width 50 height 19
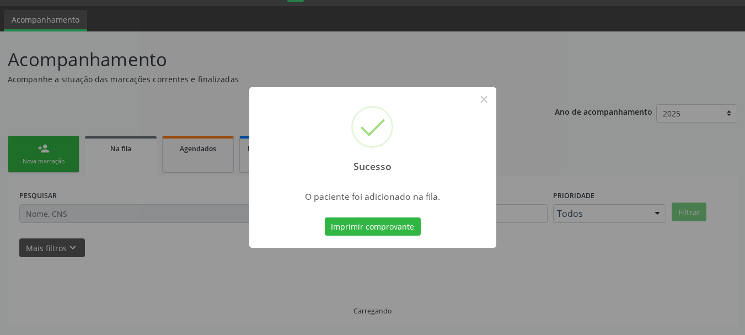
scroll to position [29, 0]
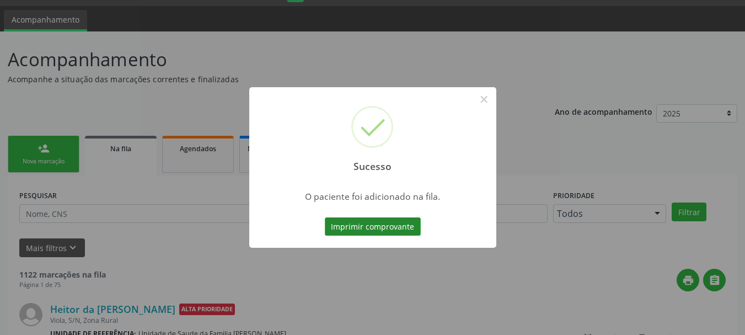
click at [373, 230] on button "Imprimir comprovante" at bounding box center [373, 226] width 96 height 19
